Goal: Task Accomplishment & Management: Complete application form

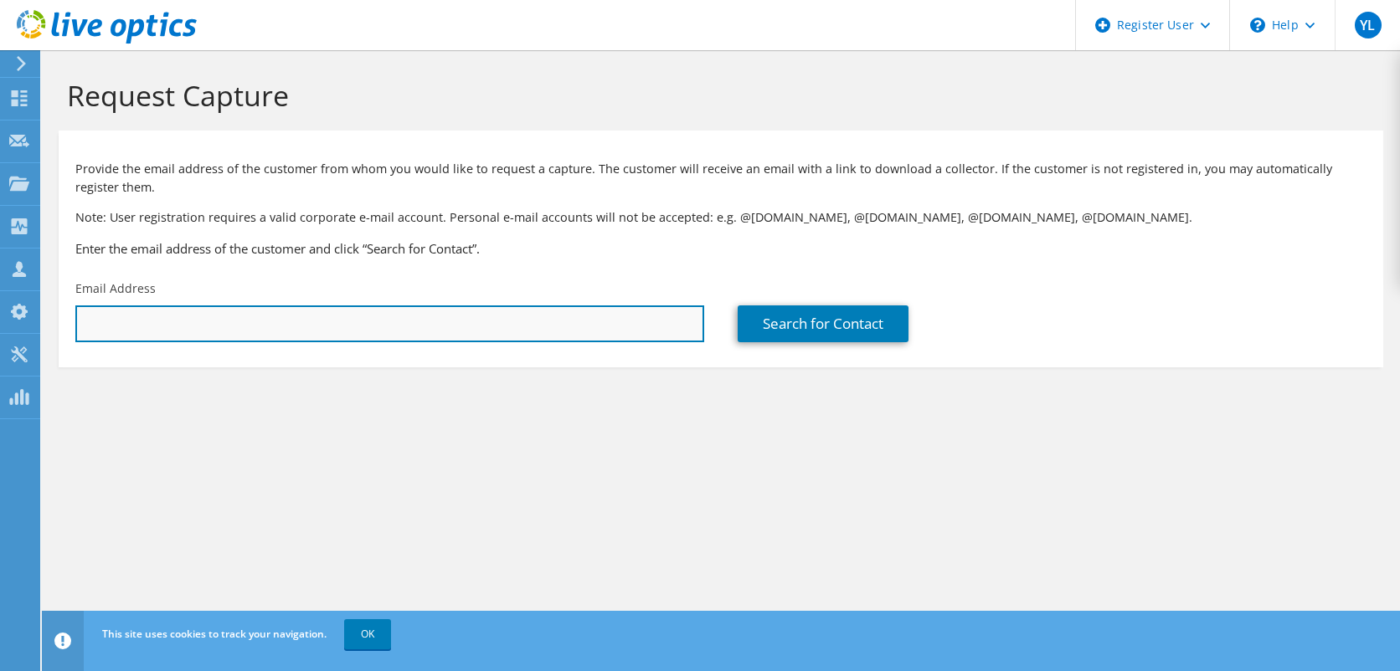
click at [274, 335] on input "text" at bounding box center [389, 324] width 629 height 37
paste input "[EMAIL_ADDRESS][PERSON_NAME][DOMAIN_NAME]"
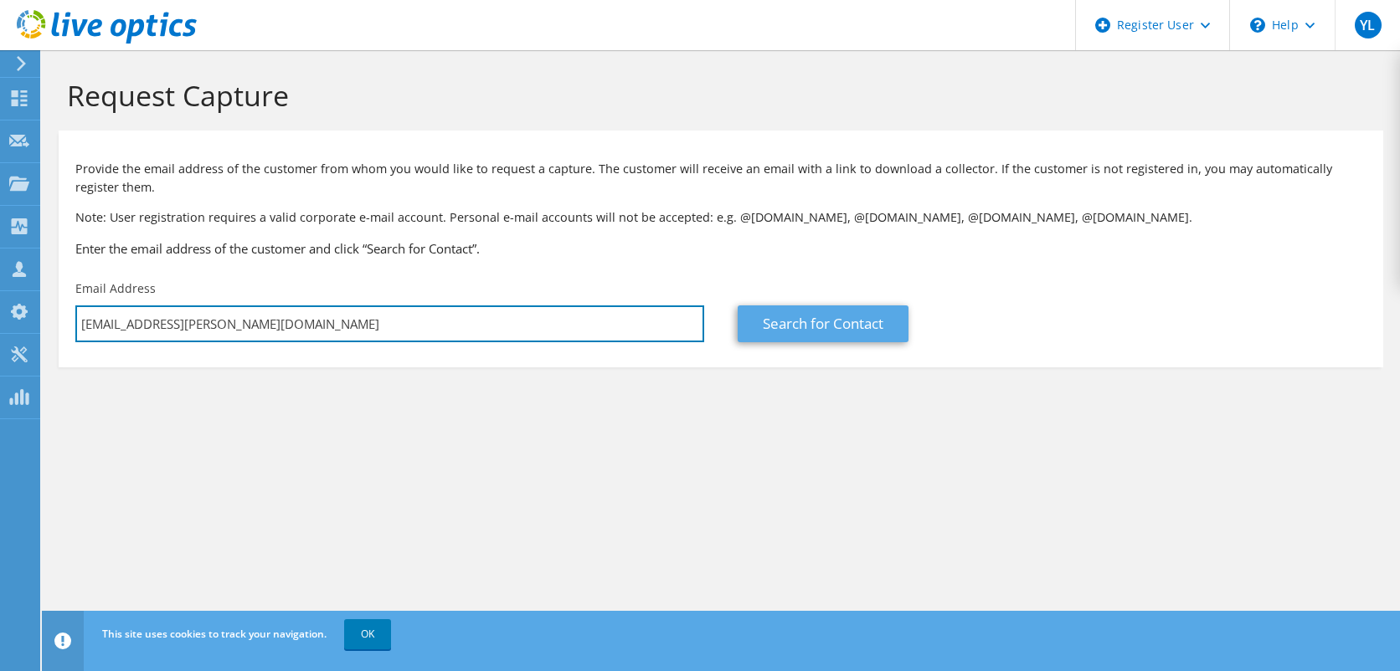
type input "[EMAIL_ADDRESS][PERSON_NAME][DOMAIN_NAME]"
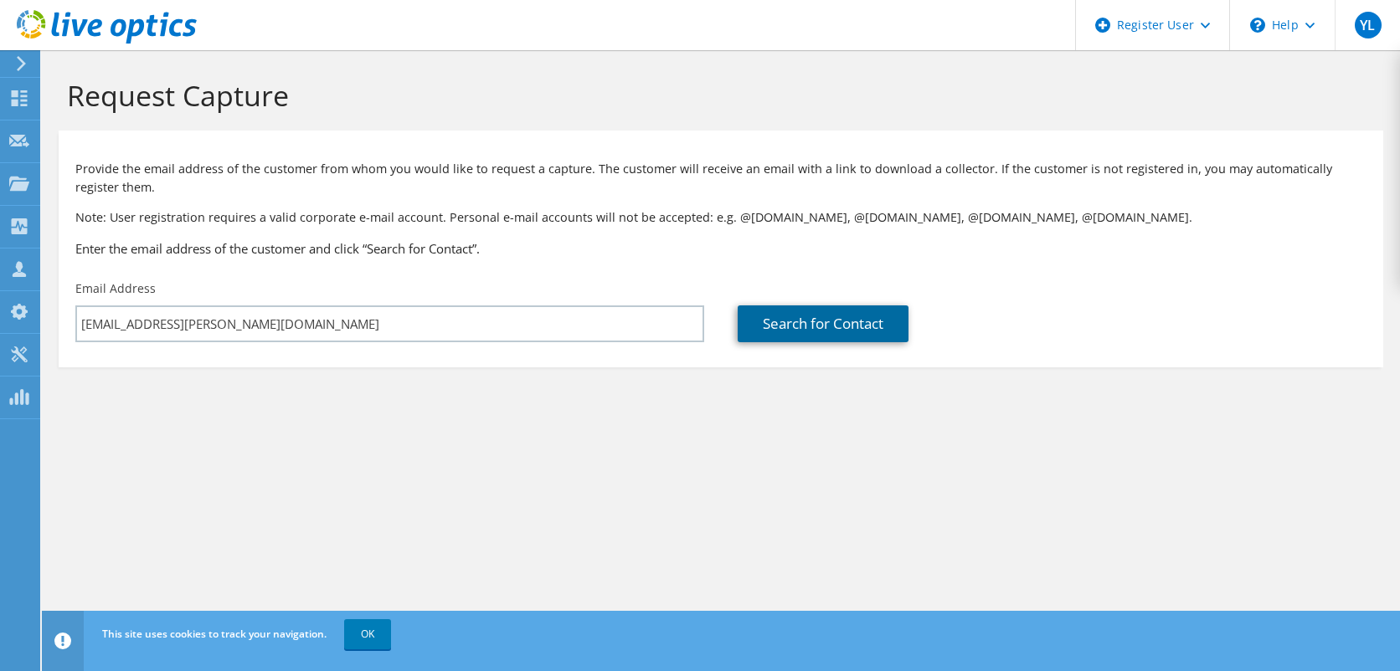
click at [803, 333] on link "Search for Contact" at bounding box center [822, 324] width 171 height 37
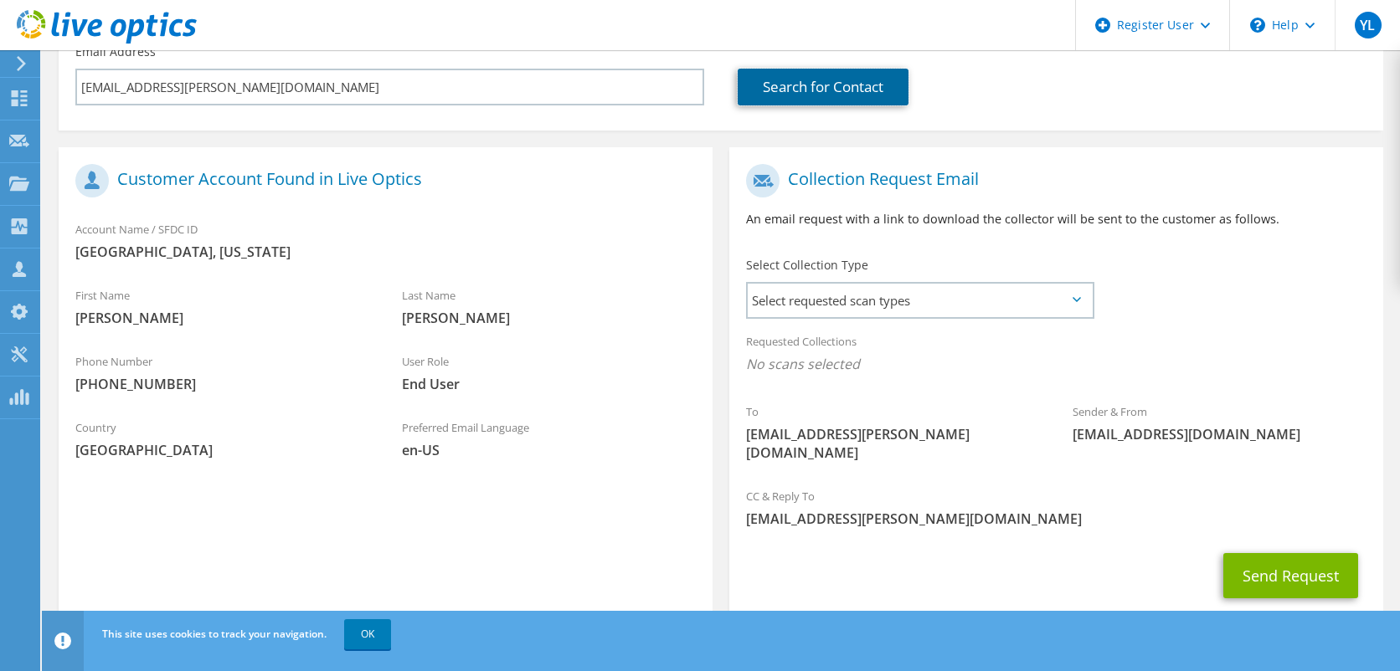
scroll to position [263, 0]
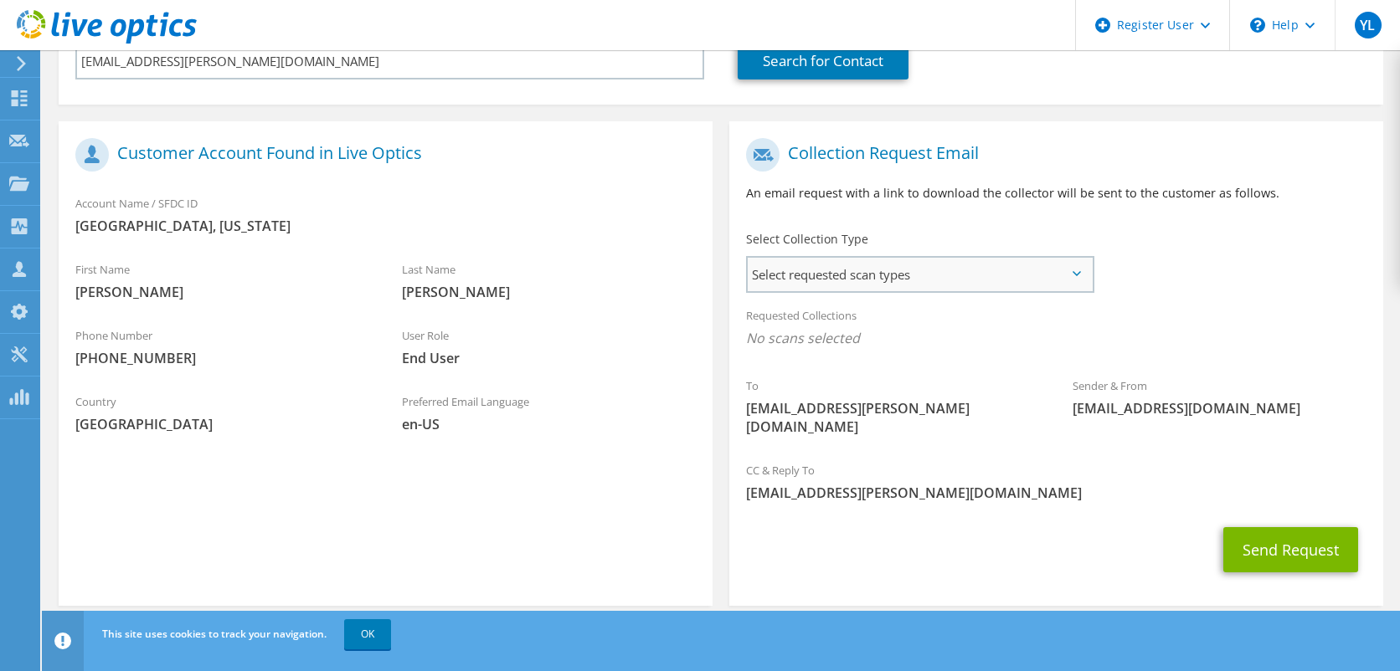
click at [1077, 270] on span "Select requested scan types" at bounding box center [920, 274] width 344 height 33
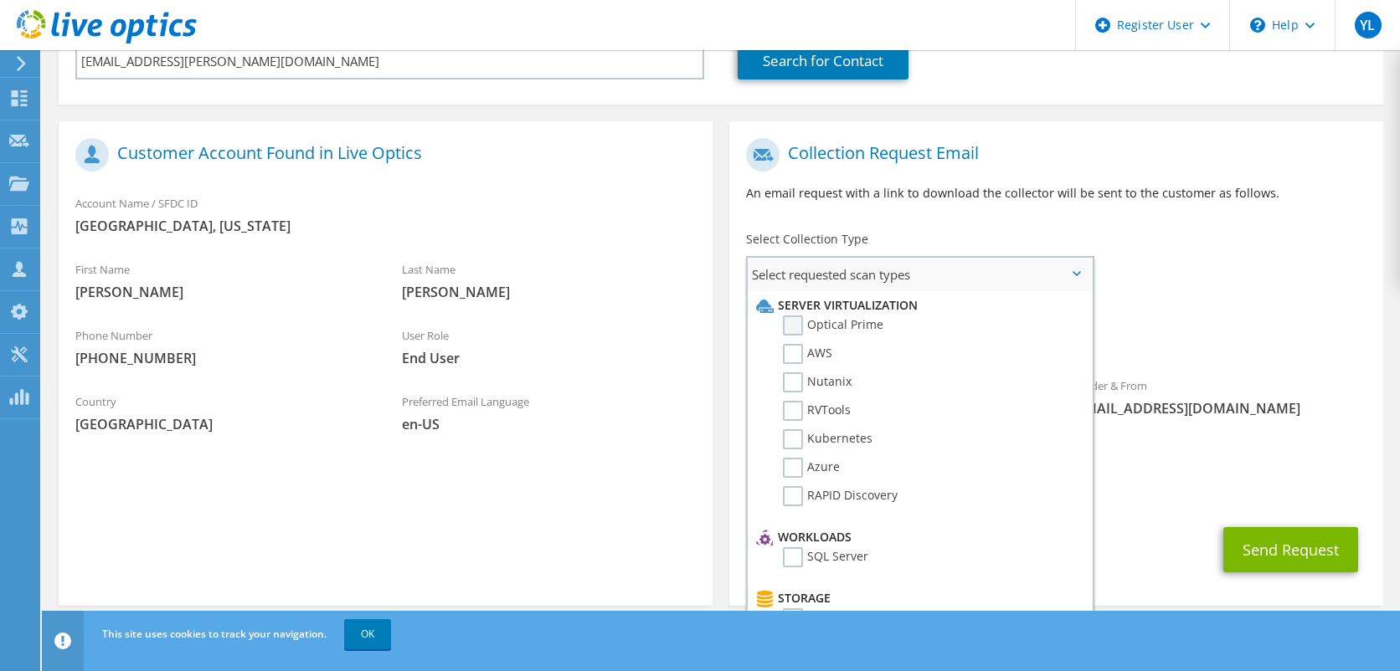
click at [801, 319] on label "Optical Prime" at bounding box center [833, 326] width 100 height 20
click at [0, 0] on input "Optical Prime" at bounding box center [0, 0] width 0 height 0
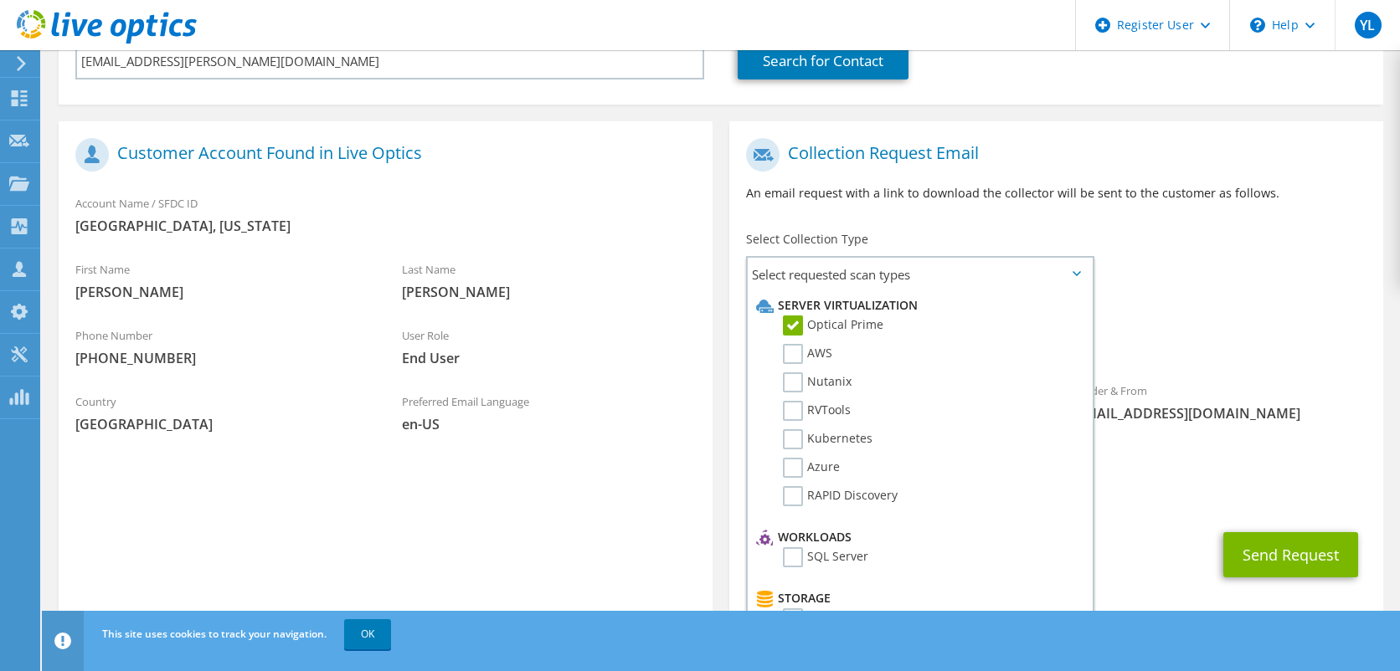
click at [1256, 327] on div "Requested Collections No scans selected Optical Prime" at bounding box center [1056, 331] width 654 height 67
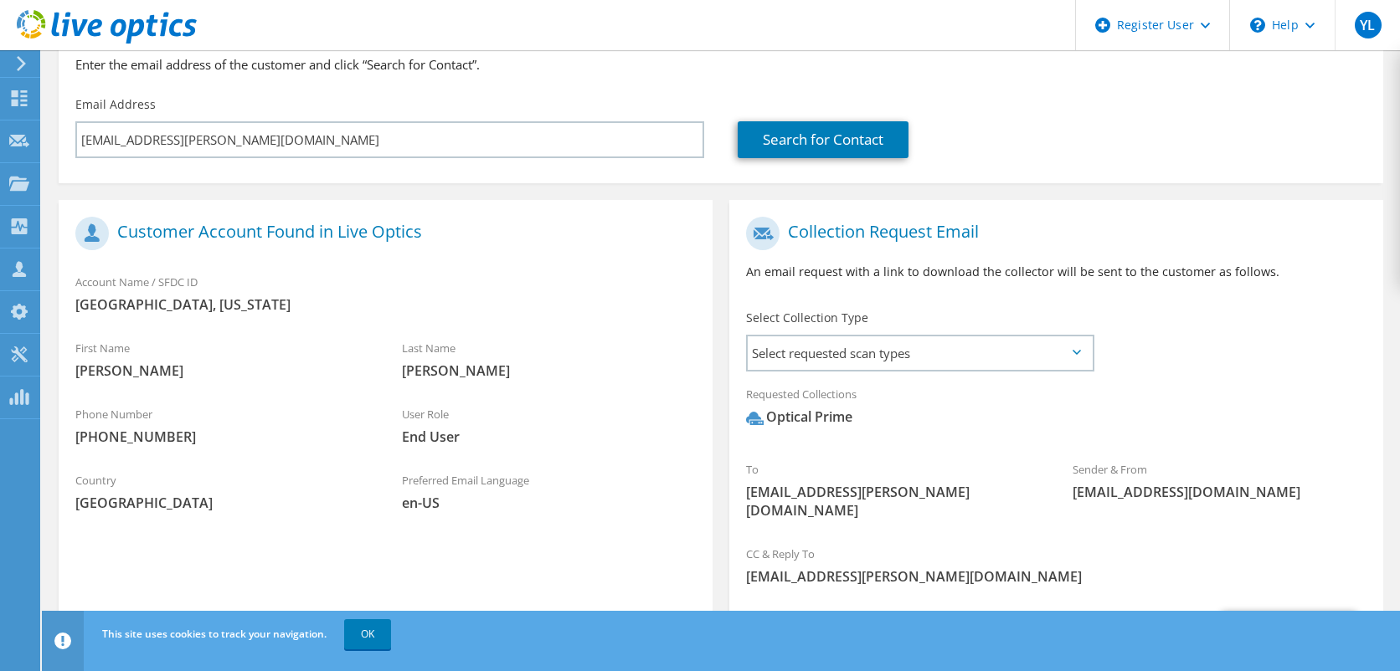
scroll to position [268, 0]
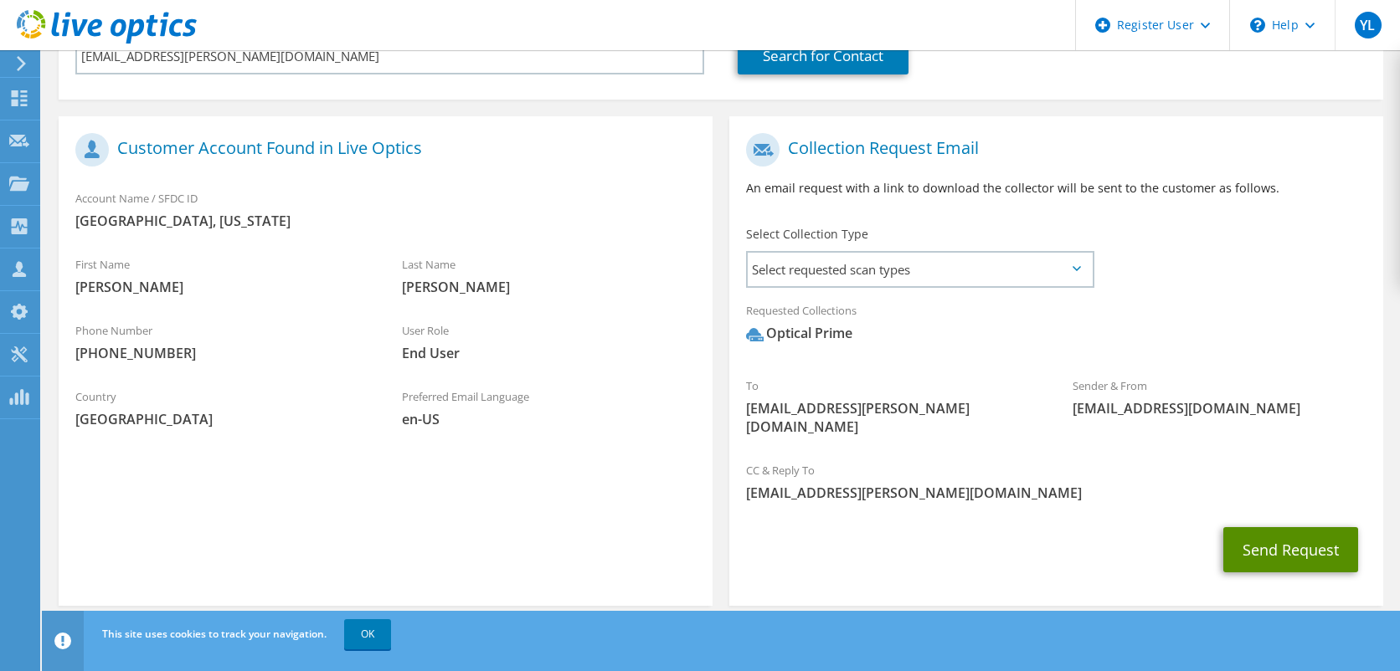
click at [1281, 532] on button "Send Request" at bounding box center [1290, 549] width 135 height 45
